Goal: Information Seeking & Learning: Learn about a topic

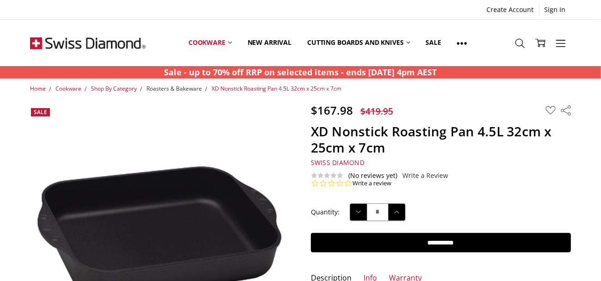
click at [173, 88] on span "Roasters & Bakeware" at bounding box center [173, 88] width 55 height 8
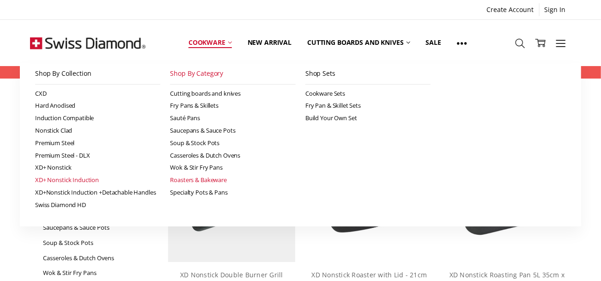
click at [76, 177] on link "XD+ Nonstick Induction" at bounding box center [98, 180] width 126 height 12
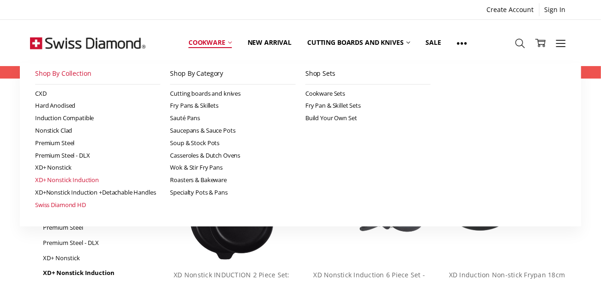
click at [71, 204] on link "Swiss Diamond HD" at bounding box center [98, 205] width 126 height 12
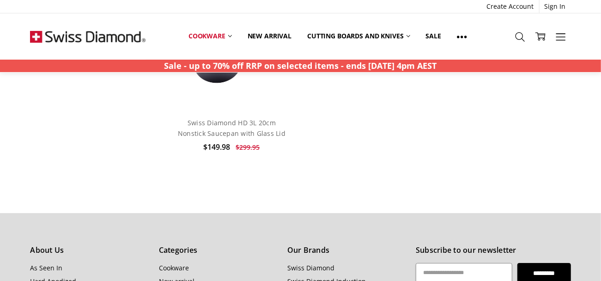
scroll to position [1339, 0]
